Goal: Information Seeking & Learning: Learn about a topic

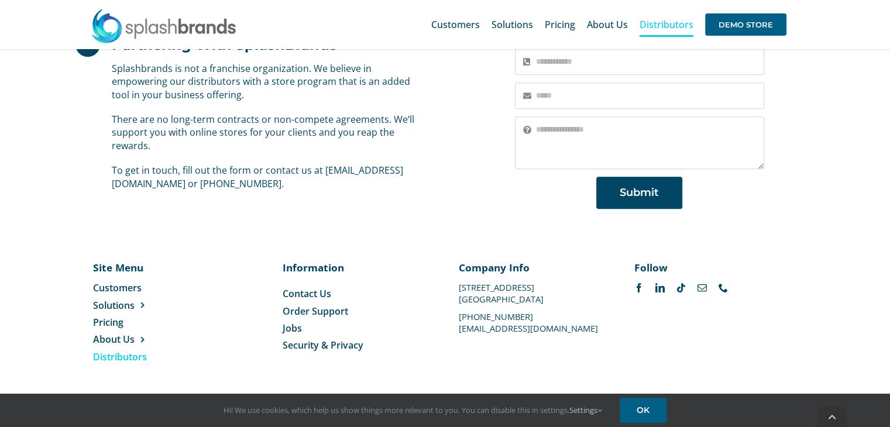
scroll to position [871, 0]
click at [290, 329] on span "Jobs" at bounding box center [292, 328] width 19 height 13
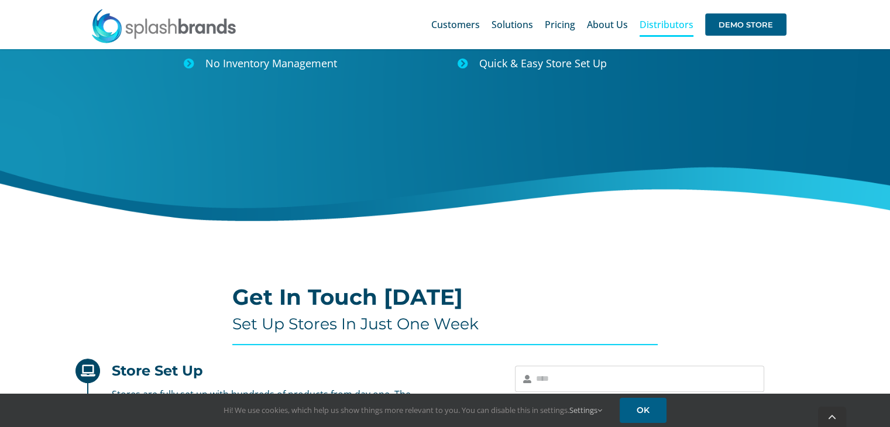
scroll to position [234, 0]
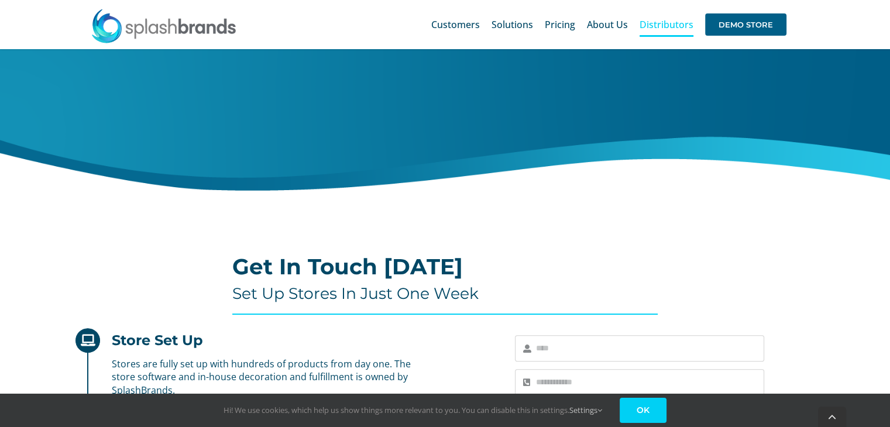
click at [657, 418] on link "OK" at bounding box center [643, 410] width 47 height 25
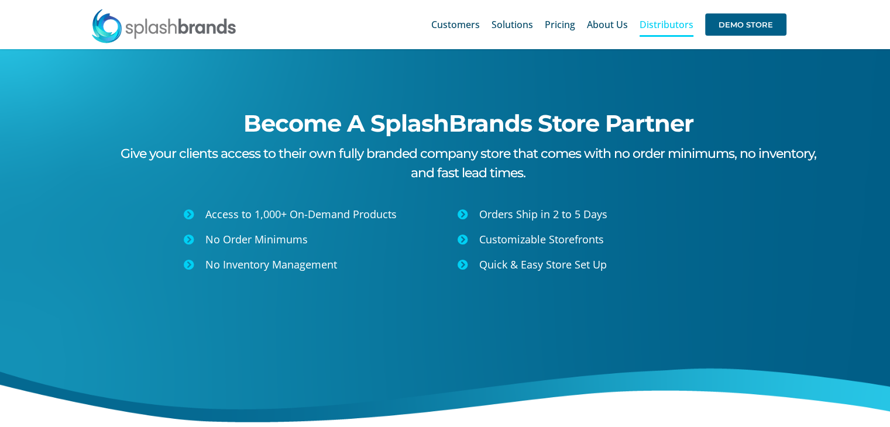
scroll to position [0, 0]
